Goal: Task Accomplishment & Management: Complete application form

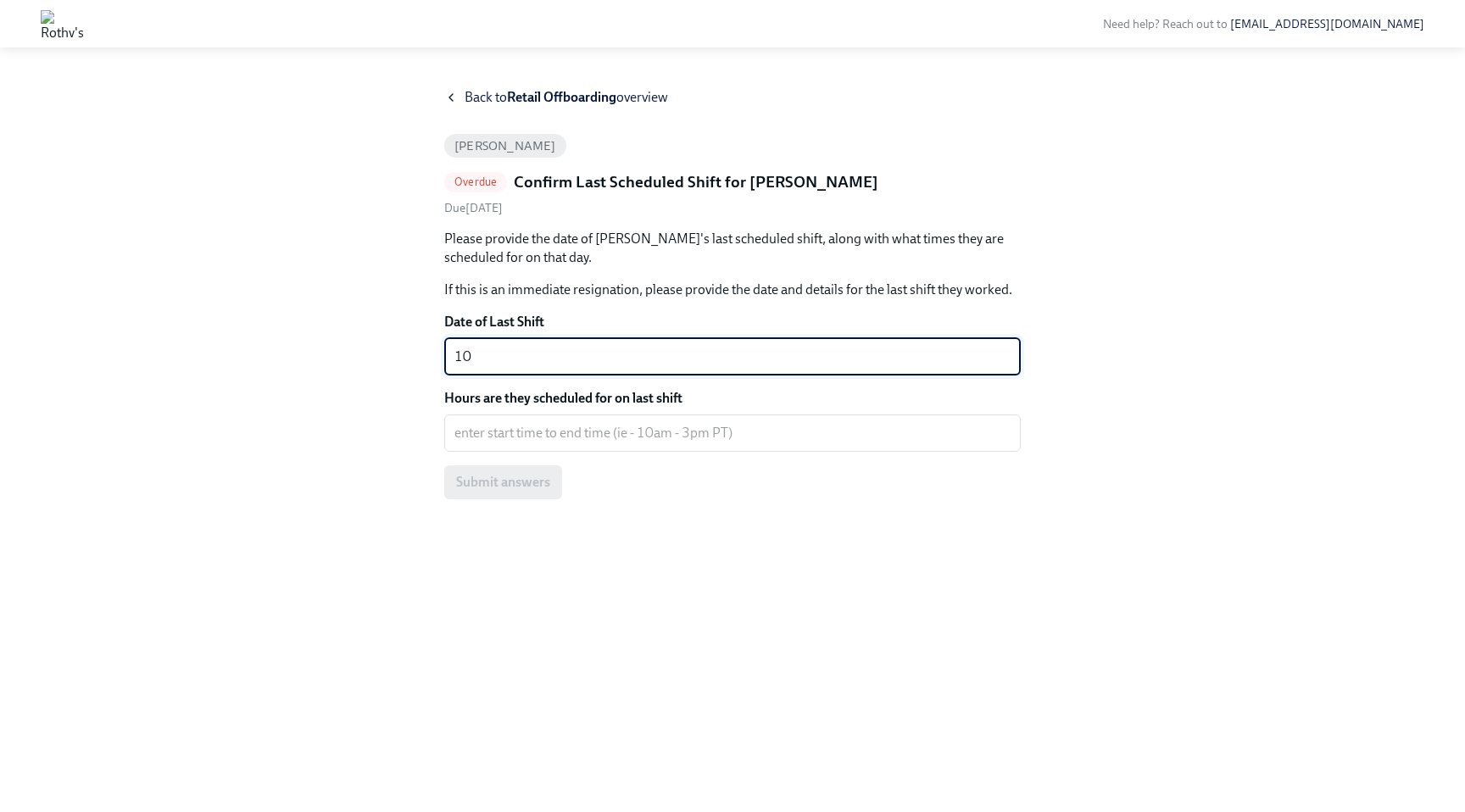
type textarea "1"
type textarea "08\24\2025"
click at [642, 437] on textarea "Hours are they scheduled for on last shift" at bounding box center [732, 433] width 556 height 20
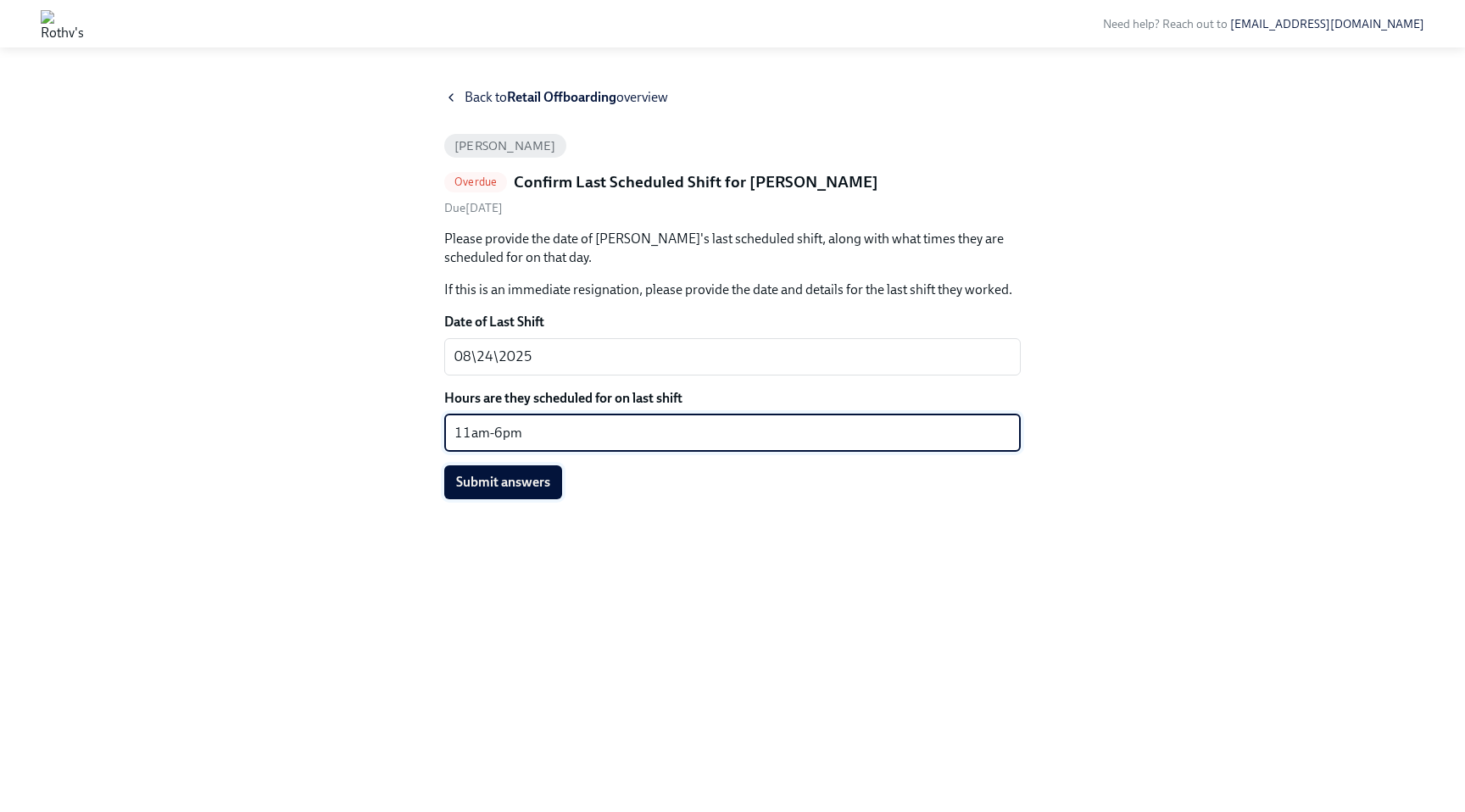
type textarea "11am-6pm"
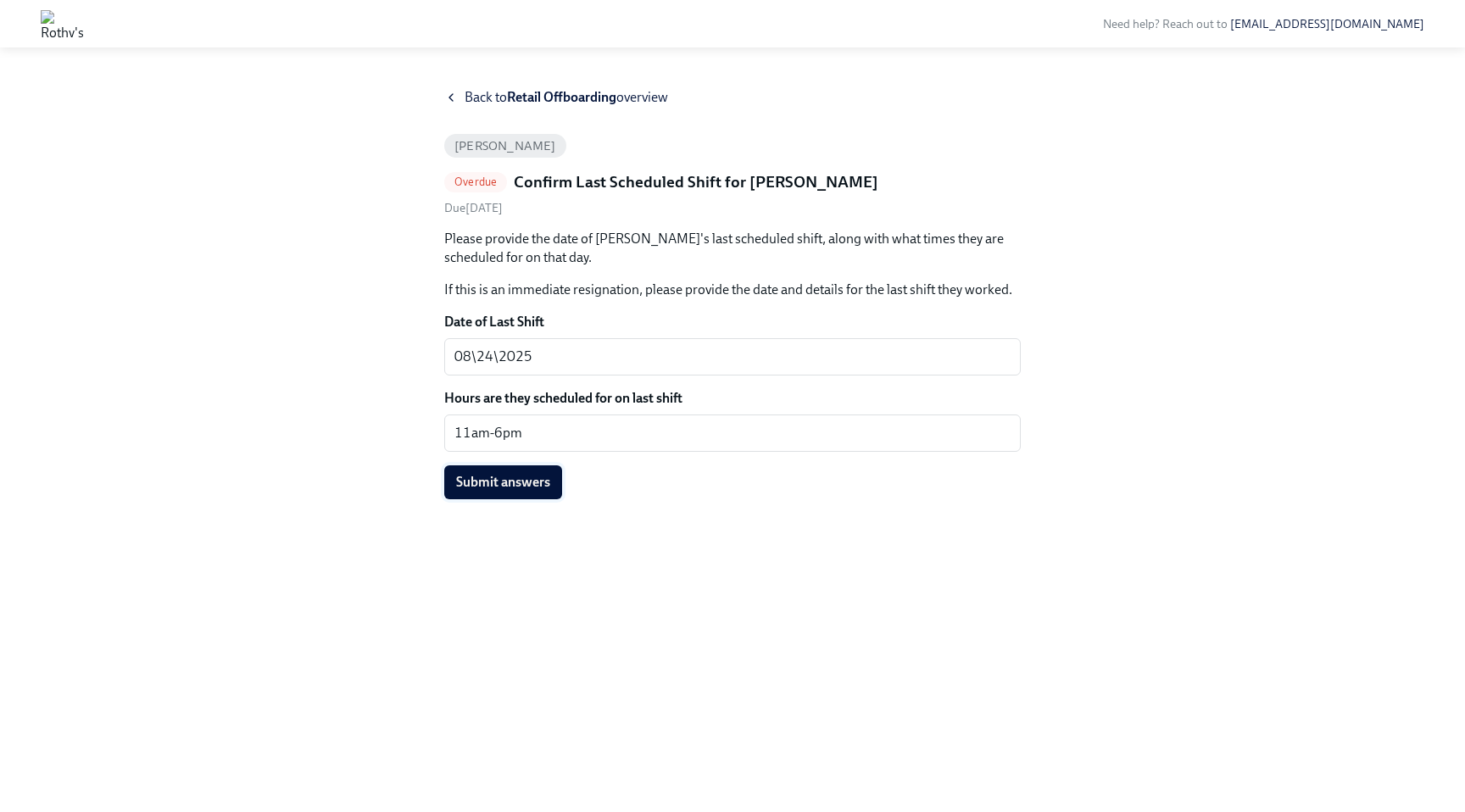
click at [513, 484] on span "Submit answers" at bounding box center [503, 483] width 94 height 17
click at [506, 97] on span "Back to Retail Offboarding overview" at bounding box center [567, 97] width 203 height 18
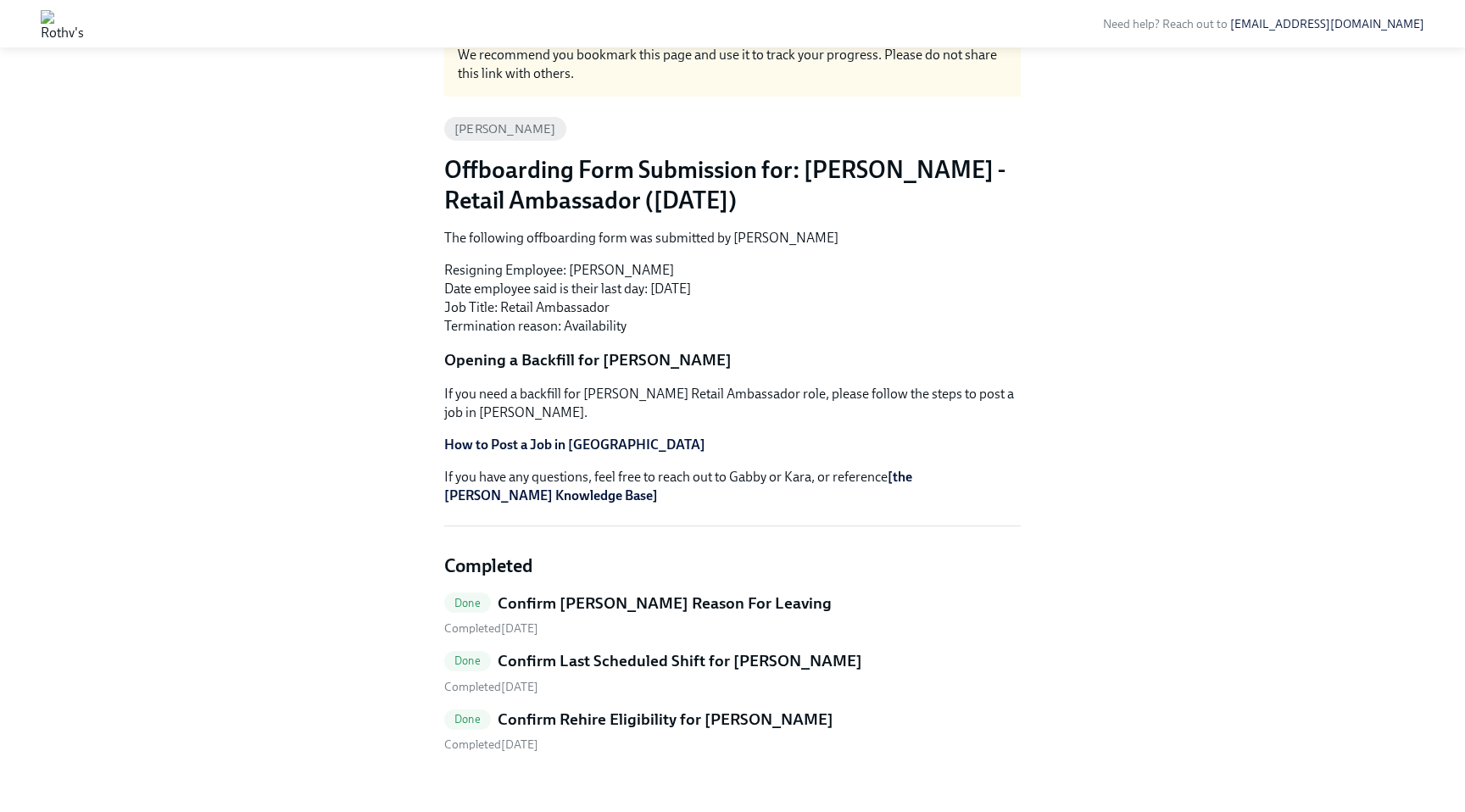
scroll to position [97, 0]
